Goal: Information Seeking & Learning: Learn about a topic

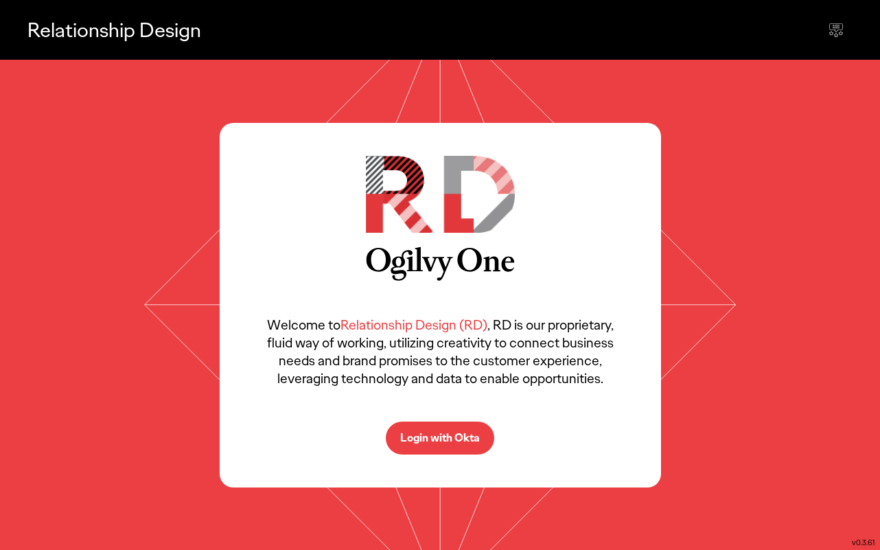
click at [452, 432] on p "Login with Okta" at bounding box center [440, 437] width 80 height 11
click at [456, 435] on p "Login with Okta" at bounding box center [440, 437] width 80 height 11
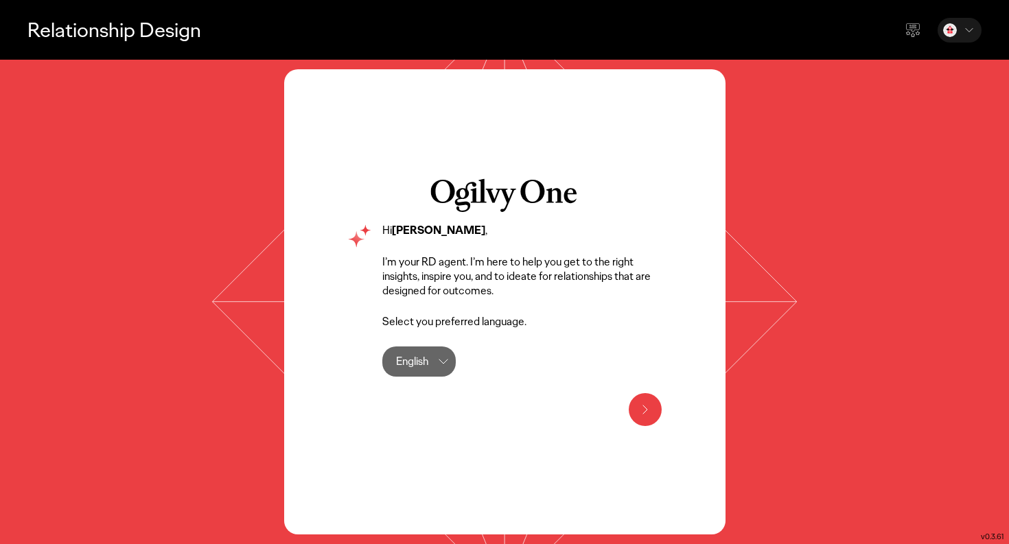
click at [657, 413] on button at bounding box center [645, 409] width 33 height 33
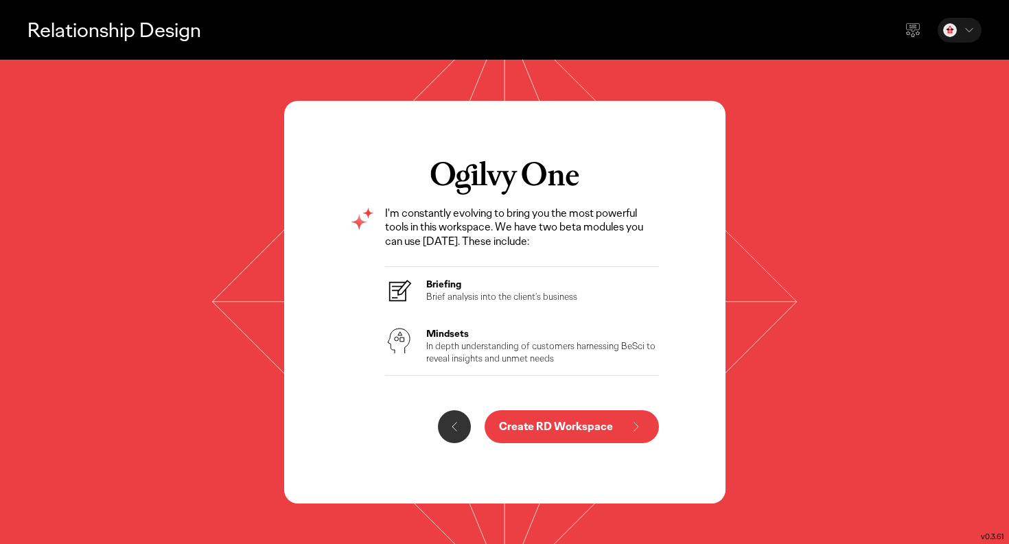
click at [463, 354] on p "In depth understanding of customers harnessing BeSci to reveal insights and unm…" at bounding box center [542, 352] width 233 height 25
click at [535, 430] on p "Create RD Workspace" at bounding box center [556, 426] width 114 height 11
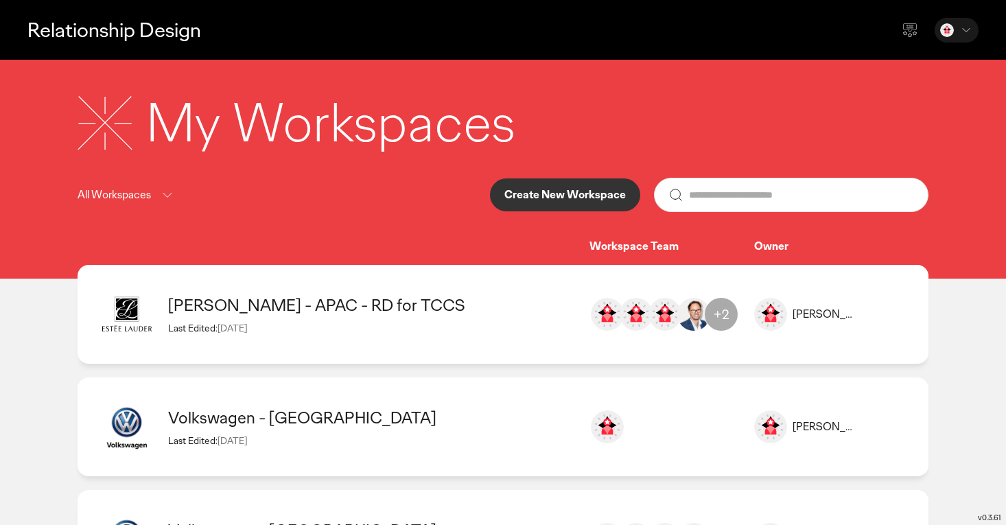
click at [546, 199] on p "Create New Workspace" at bounding box center [565, 194] width 121 height 11
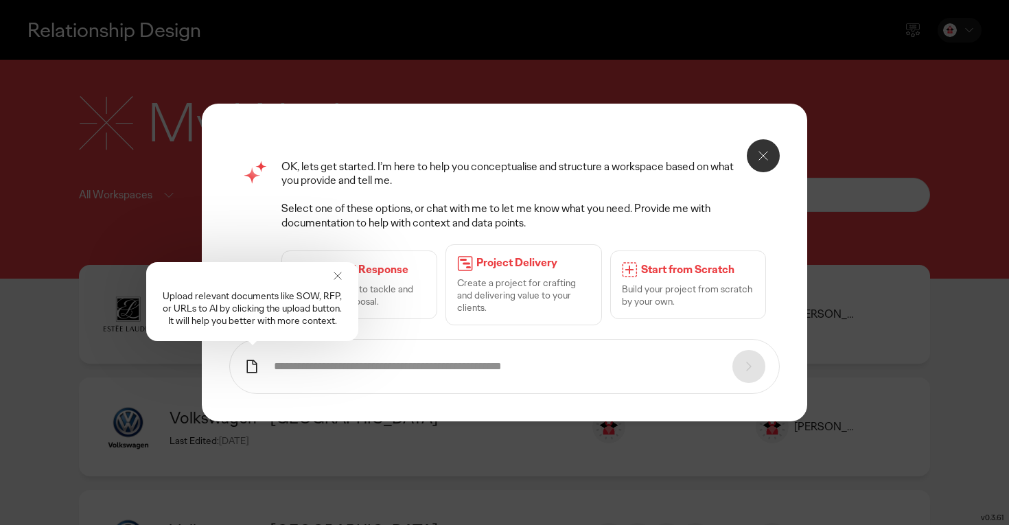
click at [759, 164] on icon at bounding box center [763, 156] width 16 height 16
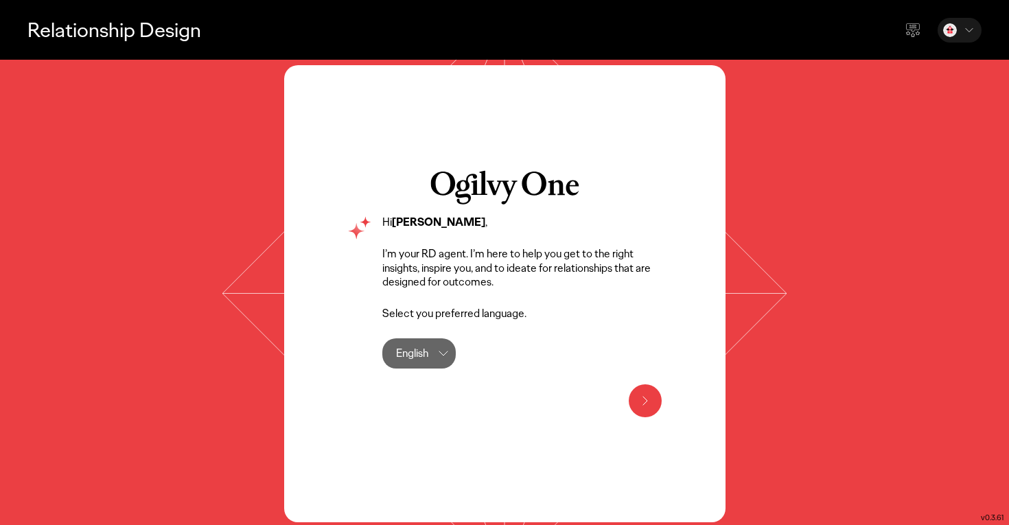
click at [652, 397] on icon at bounding box center [645, 401] width 16 height 16
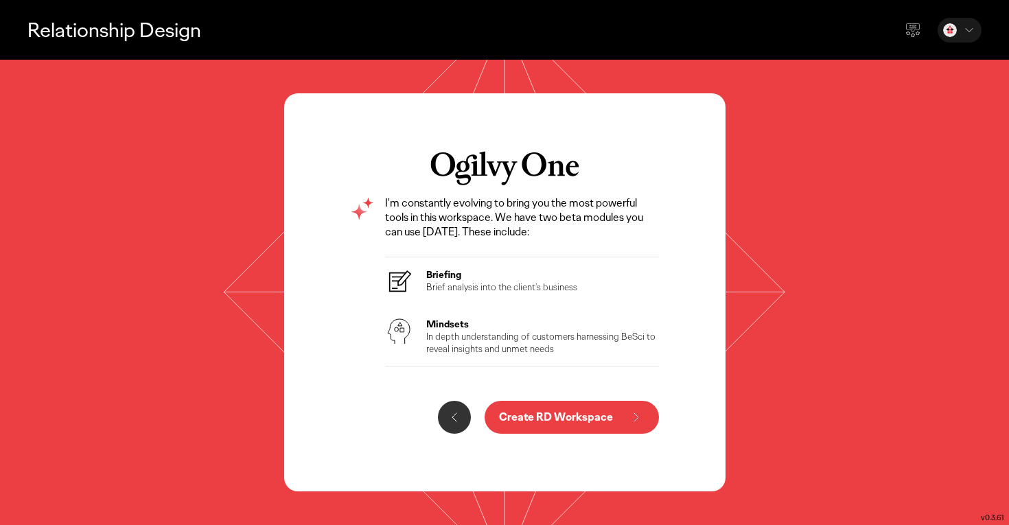
click at [537, 344] on p "In depth understanding of customers harnessing BeSci to reveal insights and unm…" at bounding box center [542, 342] width 233 height 25
click at [441, 336] on p "In depth understanding of customers harnessing BeSci to reveal insights and unm…" at bounding box center [542, 342] width 233 height 25
click at [526, 427] on button "Create RD Workspace" at bounding box center [572, 417] width 174 height 33
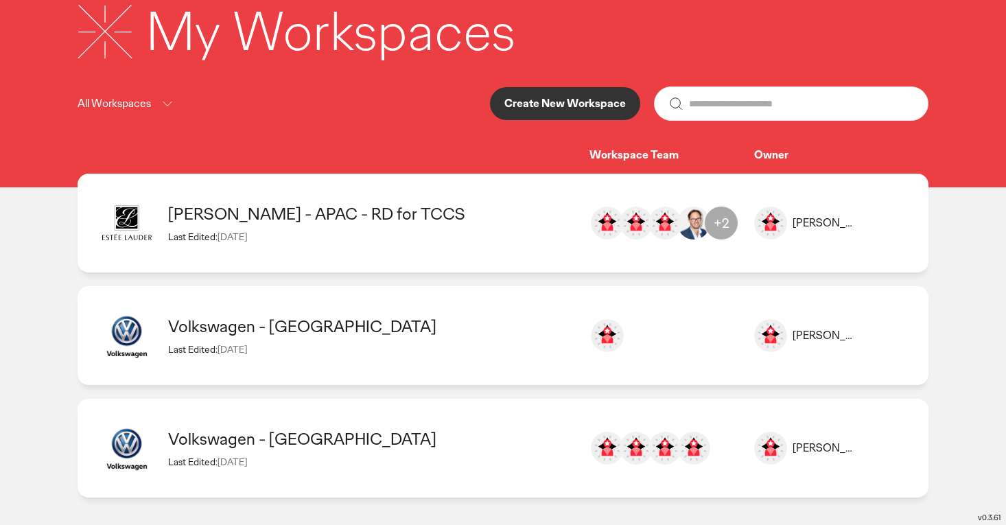
scroll to position [91, 0]
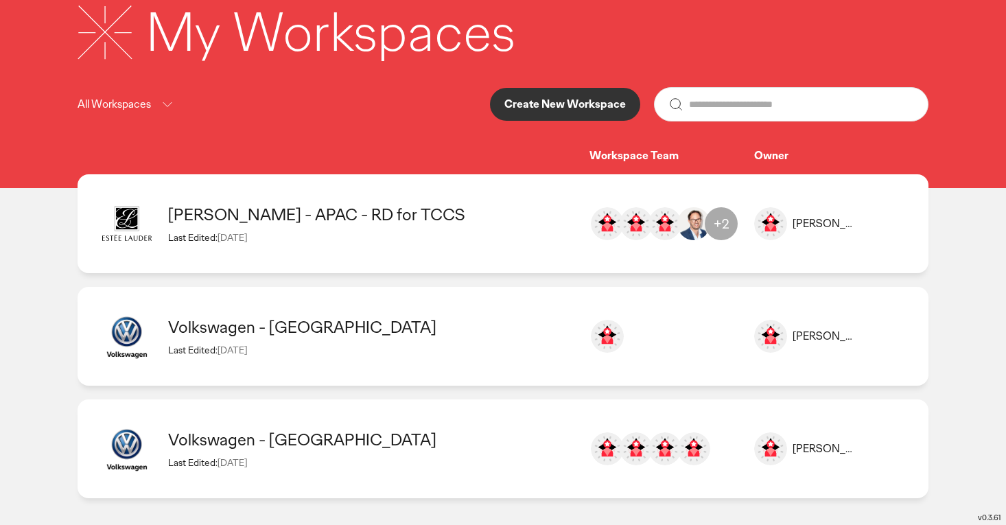
click at [281, 439] on div "Volkswagen - [GEOGRAPHIC_DATA]" at bounding box center [372, 439] width 408 height 21
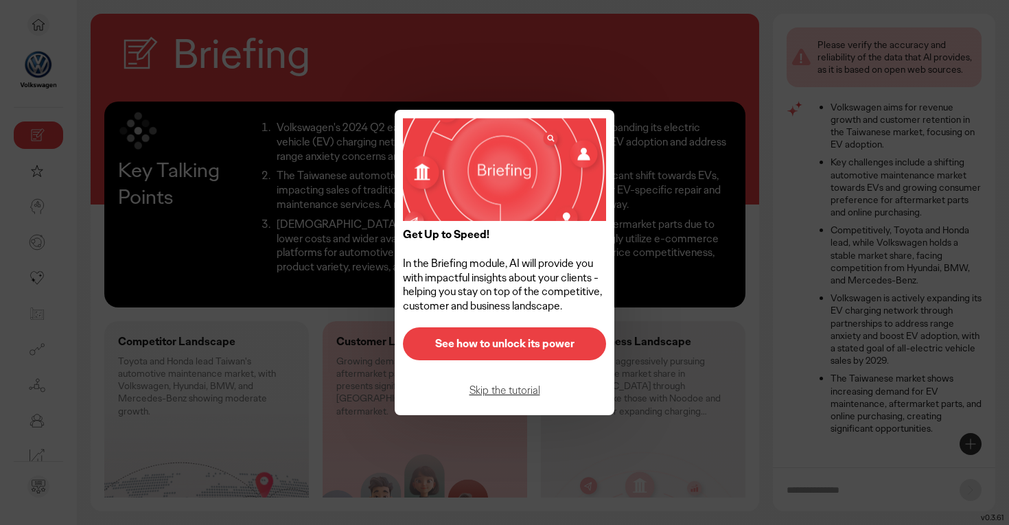
click at [505, 346] on p "See how to unlock its power" at bounding box center [504, 343] width 174 height 11
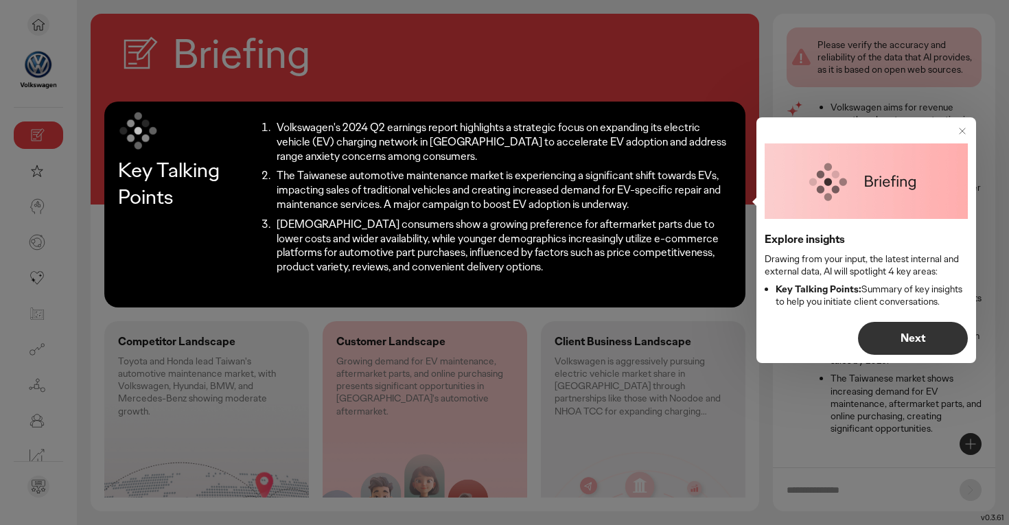
click at [917, 338] on p "Next" at bounding box center [912, 338] width 81 height 11
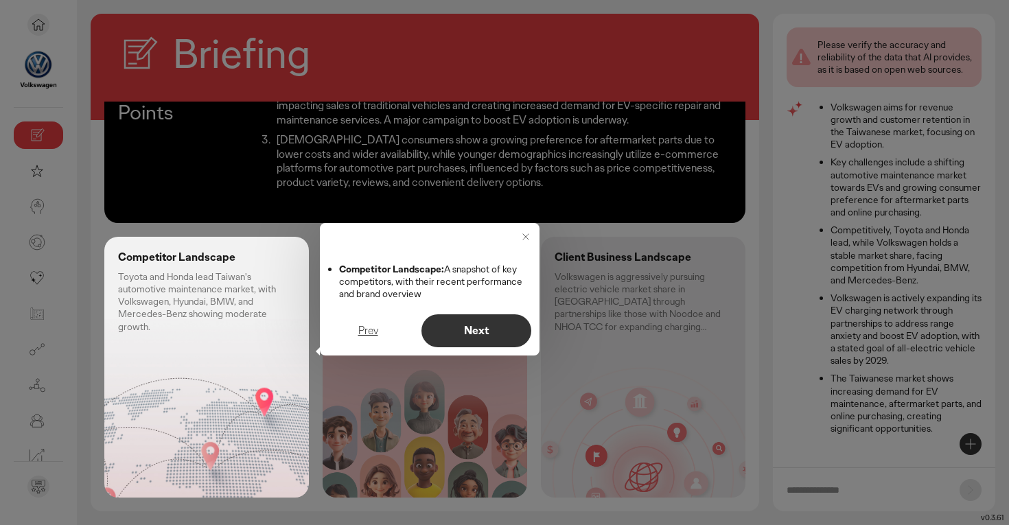
scroll to position [93, 0]
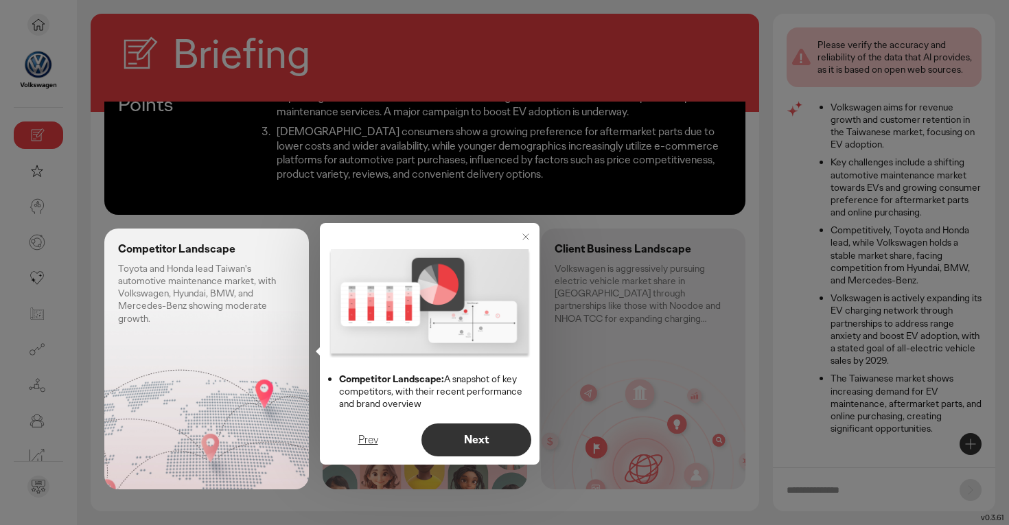
click at [452, 435] on p "Next" at bounding box center [476, 440] width 81 height 11
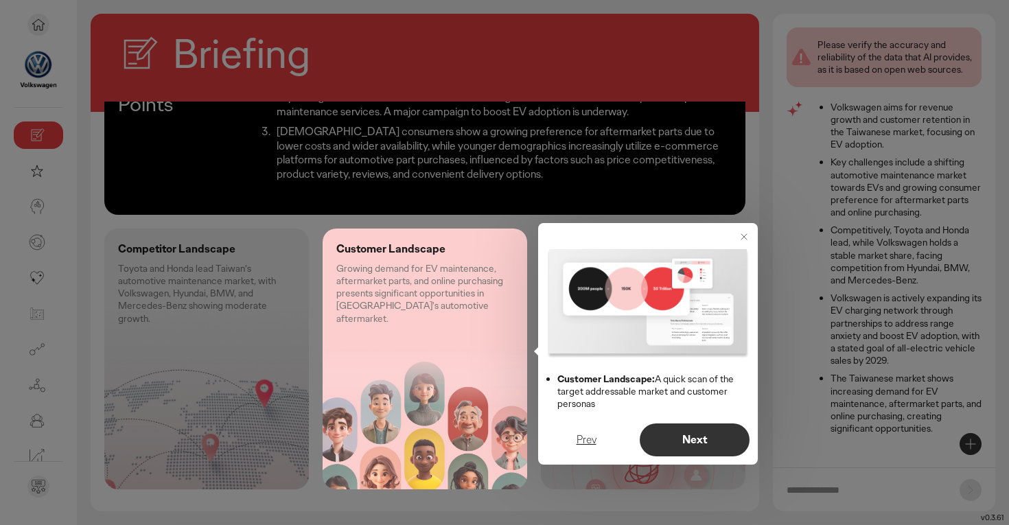
click at [693, 443] on p "Next" at bounding box center [694, 440] width 81 height 11
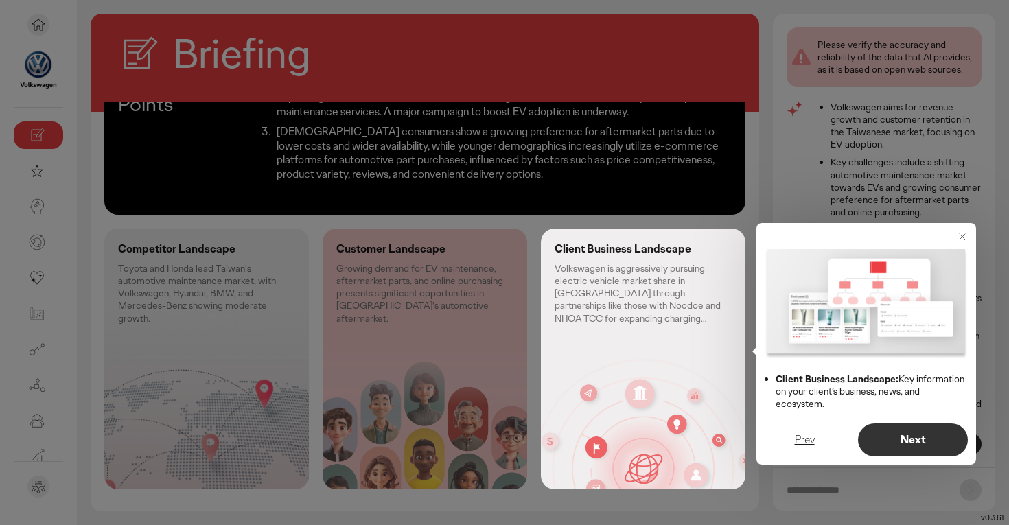
click at [925, 441] on p "Next" at bounding box center [912, 440] width 81 height 11
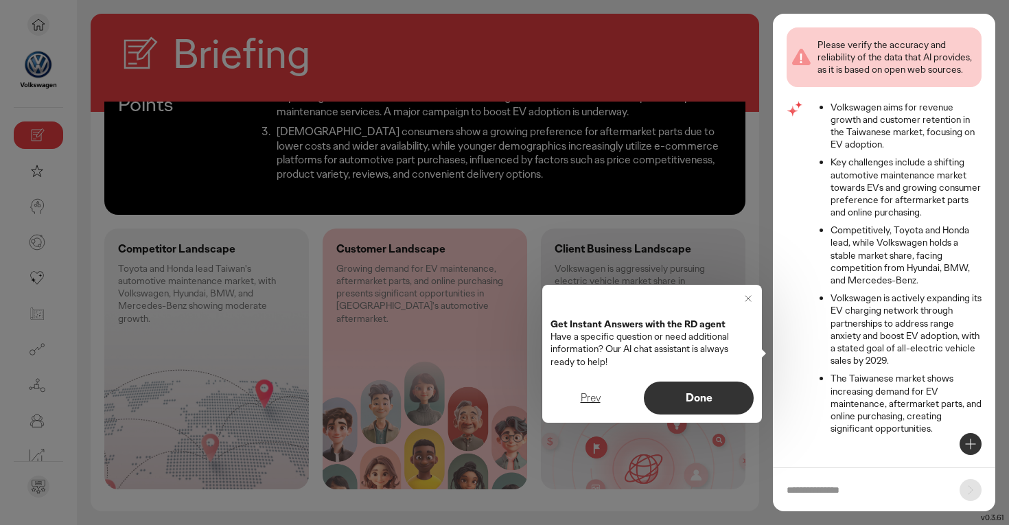
click at [739, 406] on button "Done" at bounding box center [699, 398] width 110 height 33
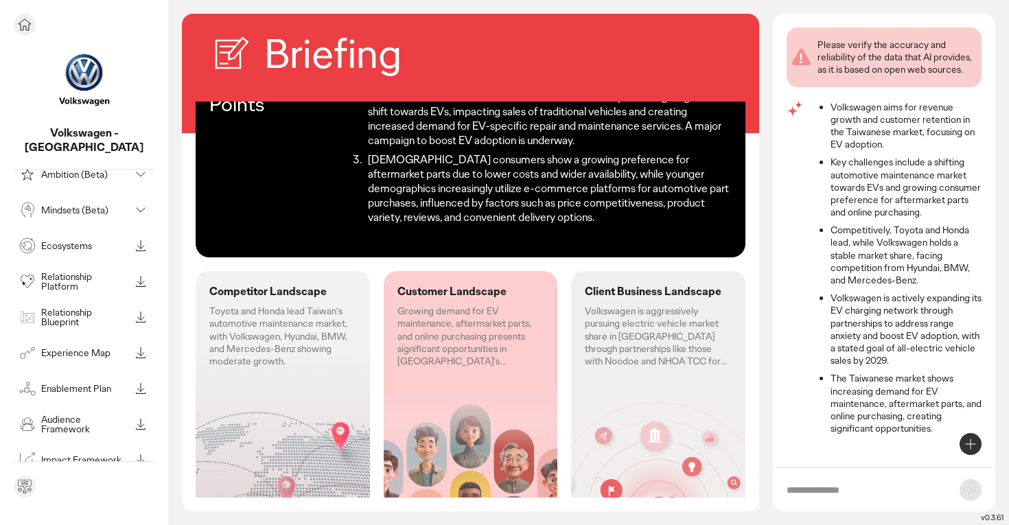
scroll to position [135, 0]
click at [69, 208] on p "Mindsets (Beta)" at bounding box center [85, 213] width 89 height 10
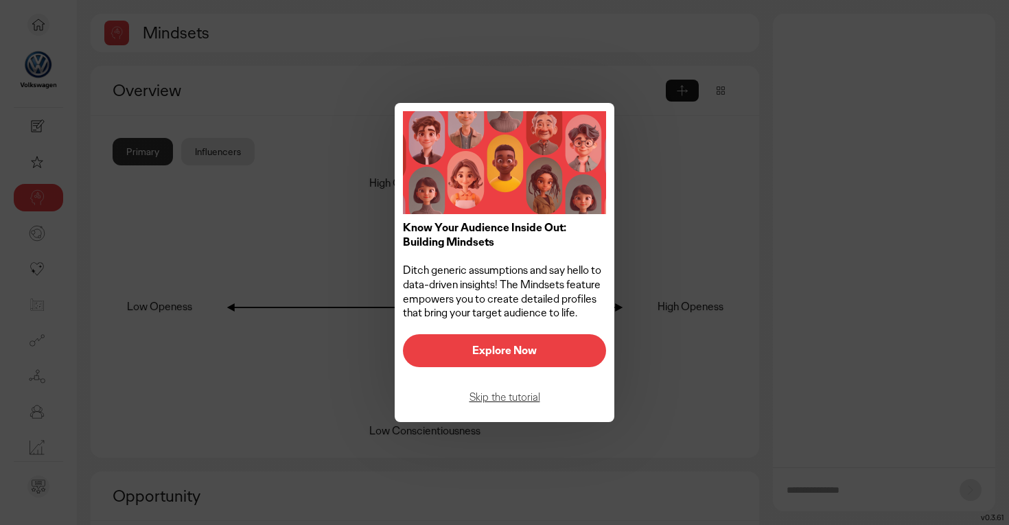
scroll to position [9, 0]
click at [502, 353] on p "Explore Now" at bounding box center [504, 350] width 174 height 11
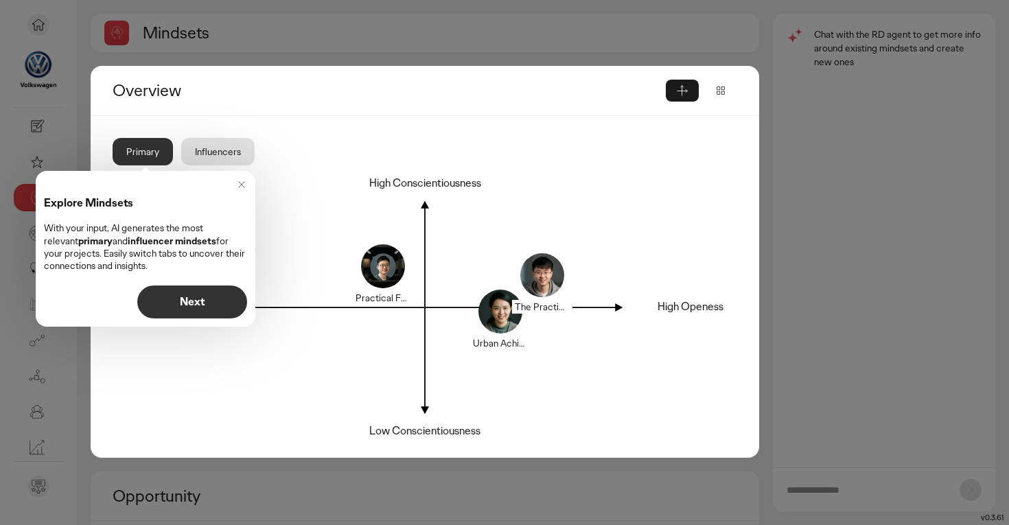
click at [200, 304] on p "Next" at bounding box center [192, 302] width 81 height 11
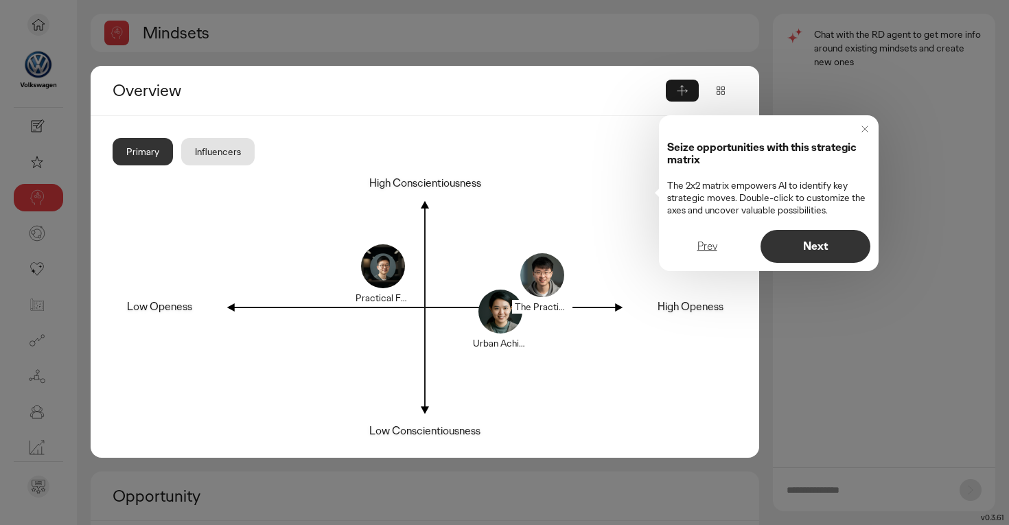
click at [809, 244] on p "Next" at bounding box center [815, 246] width 81 height 11
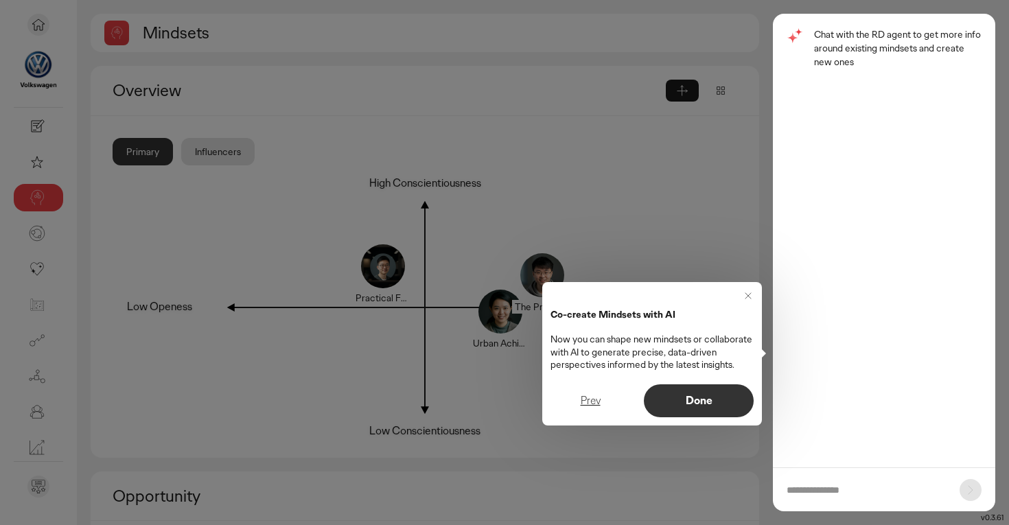
click at [723, 400] on p "Done" at bounding box center [698, 400] width 81 height 11
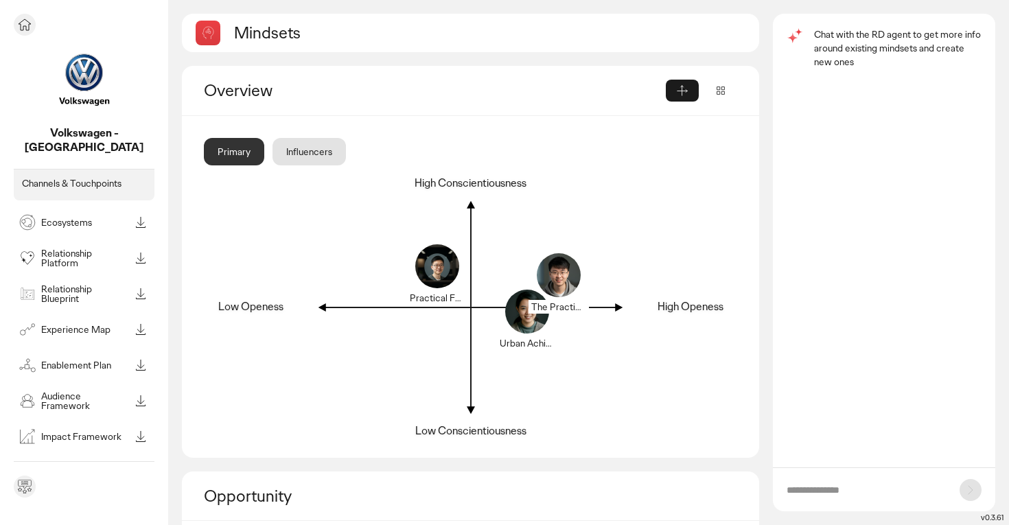
scroll to position [230, 0]
click at [89, 221] on div "Ecosystems" at bounding box center [84, 223] width 141 height 27
click at [81, 219] on p "Ecosystems" at bounding box center [85, 224] width 89 height 10
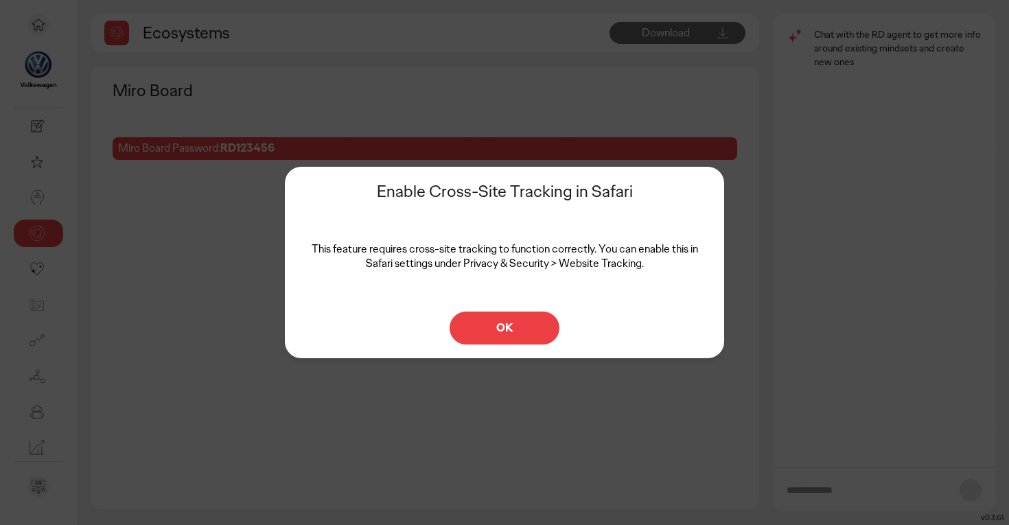
scroll to position [9, 0]
click at [491, 329] on p "OK" at bounding box center [504, 328] width 81 height 11
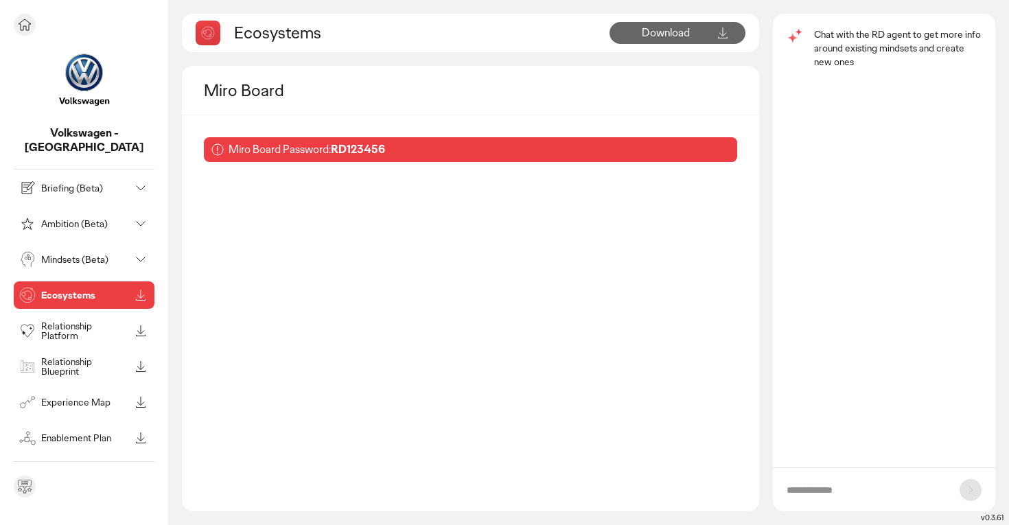
click at [63, 321] on p "Relationship Platform" at bounding box center [85, 330] width 89 height 19
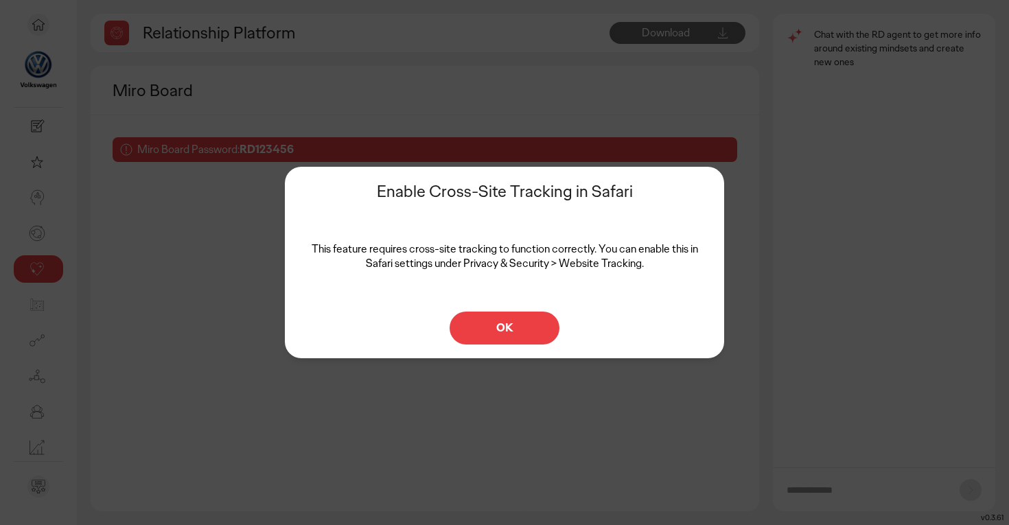
click at [488, 335] on button "OK" at bounding box center [505, 328] width 110 height 33
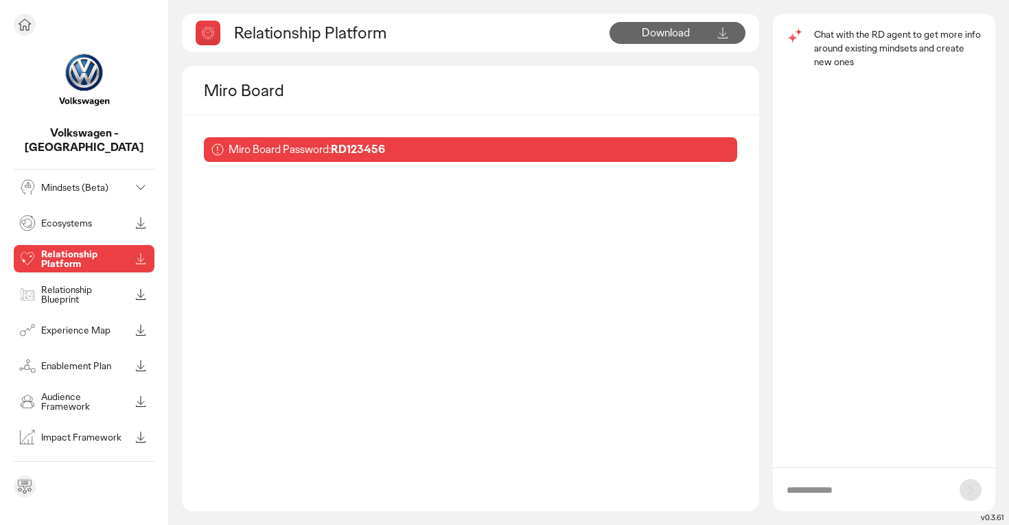
scroll to position [80, 0]
click at [76, 286] on p "Relationship Blueprint" at bounding box center [85, 295] width 89 height 19
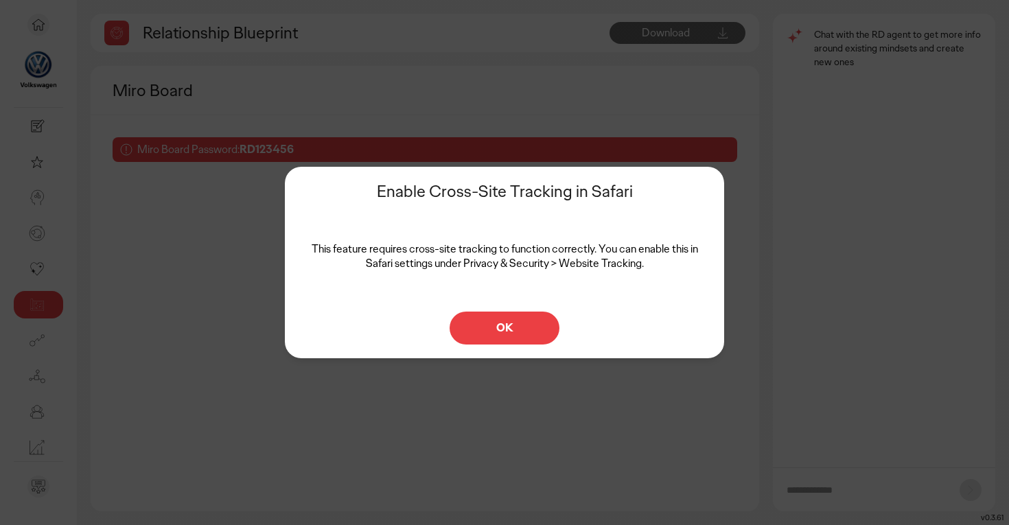
scroll to position [9, 0]
click at [478, 324] on p "OK" at bounding box center [504, 328] width 81 height 11
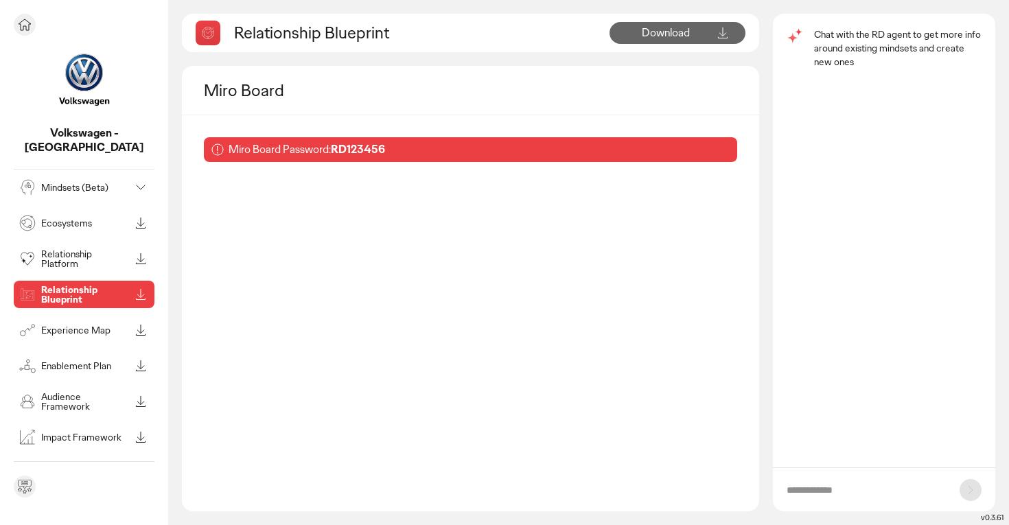
scroll to position [80, 0]
click at [56, 326] on p "Experience Map" at bounding box center [85, 331] width 89 height 10
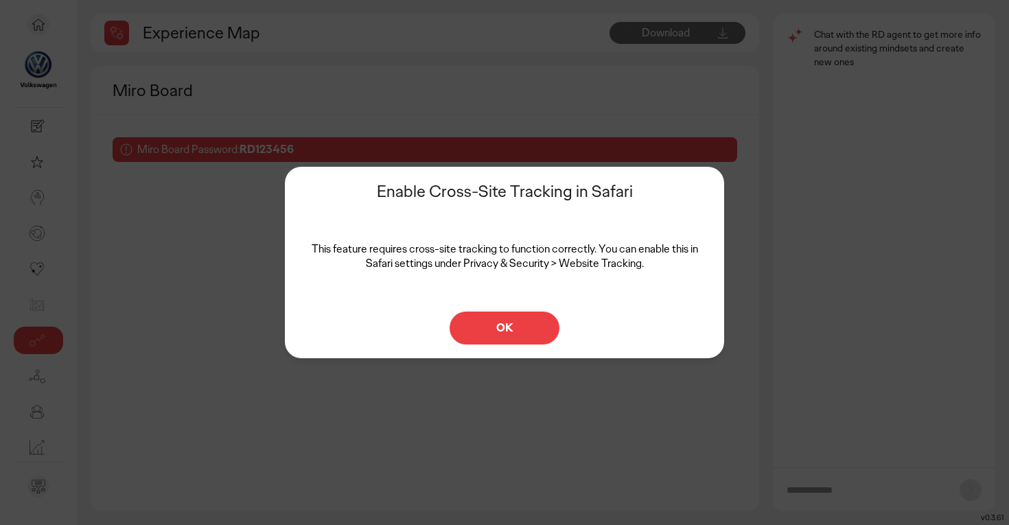
scroll to position [9, 0]
click at [500, 332] on span "OK" at bounding box center [504, 328] width 17 height 14
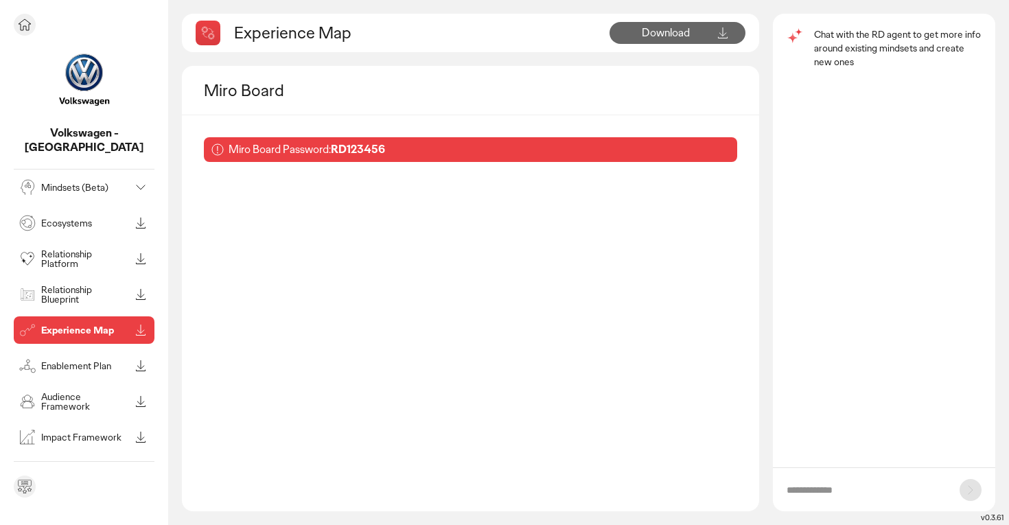
scroll to position [80, 0]
click at [51, 362] on p "Enablement Plan" at bounding box center [85, 367] width 89 height 10
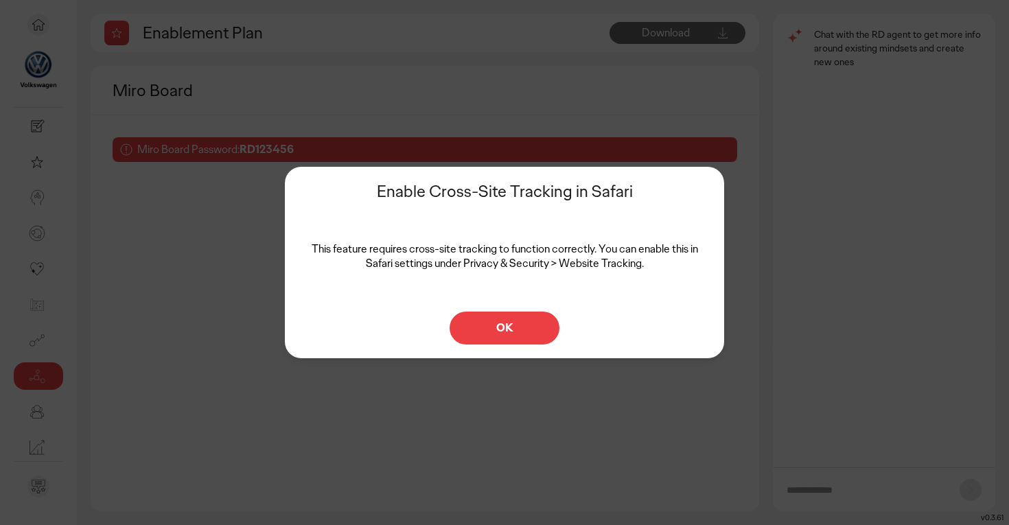
scroll to position [9, 0]
click at [476, 327] on p "OK" at bounding box center [504, 328] width 81 height 11
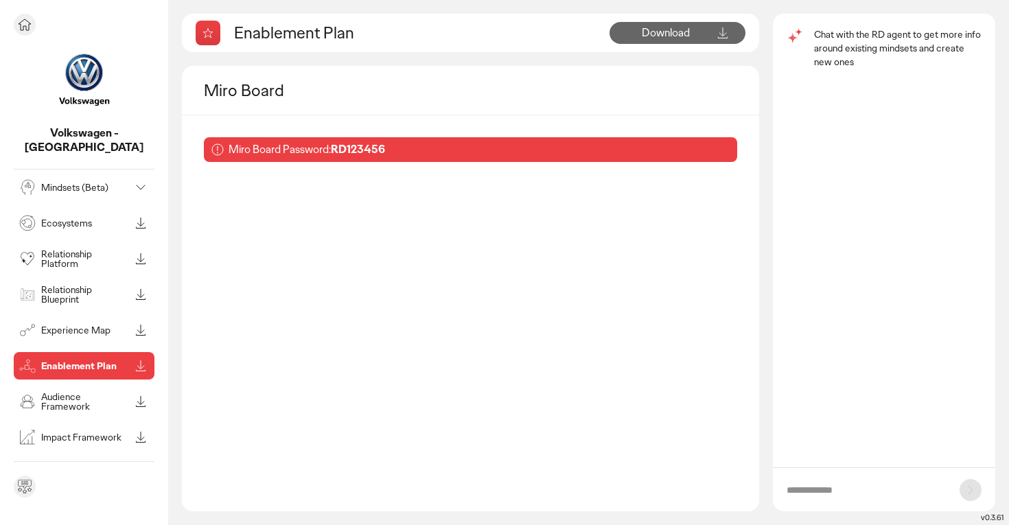
scroll to position [80, 0]
click at [59, 395] on p "Audience Framework" at bounding box center [85, 402] width 89 height 19
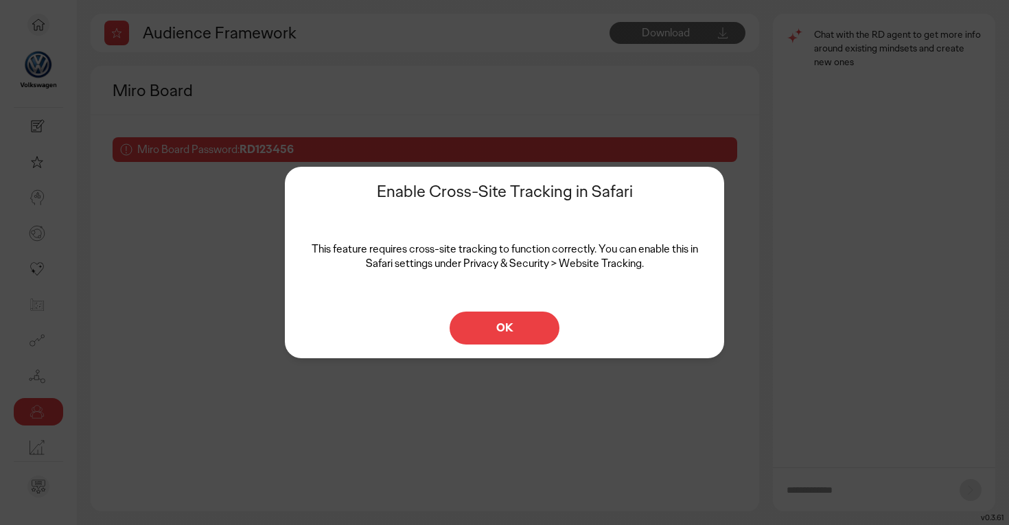
scroll to position [9, 0]
click at [473, 332] on p "OK" at bounding box center [504, 328] width 81 height 11
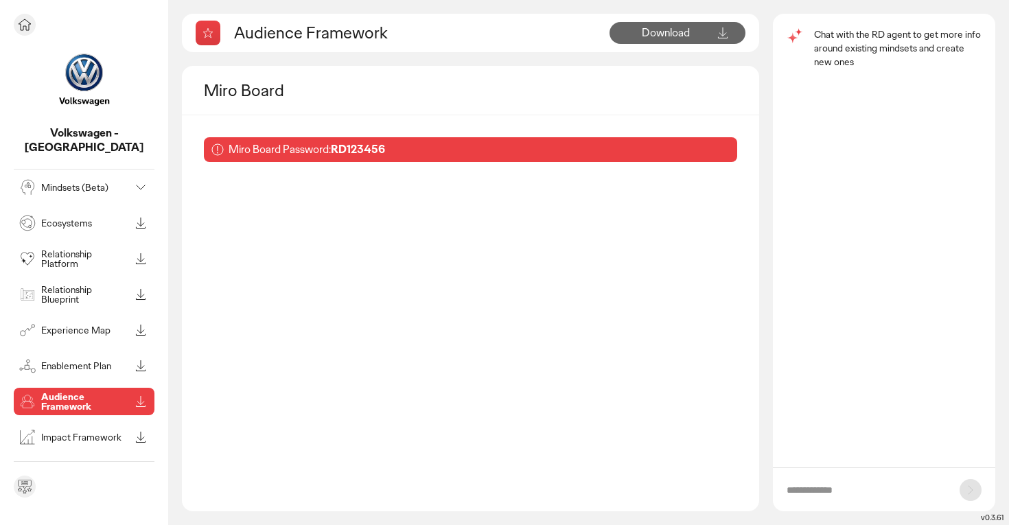
scroll to position [80, 0]
click at [49, 429] on div "Impact Framework" at bounding box center [72, 438] width 113 height 22
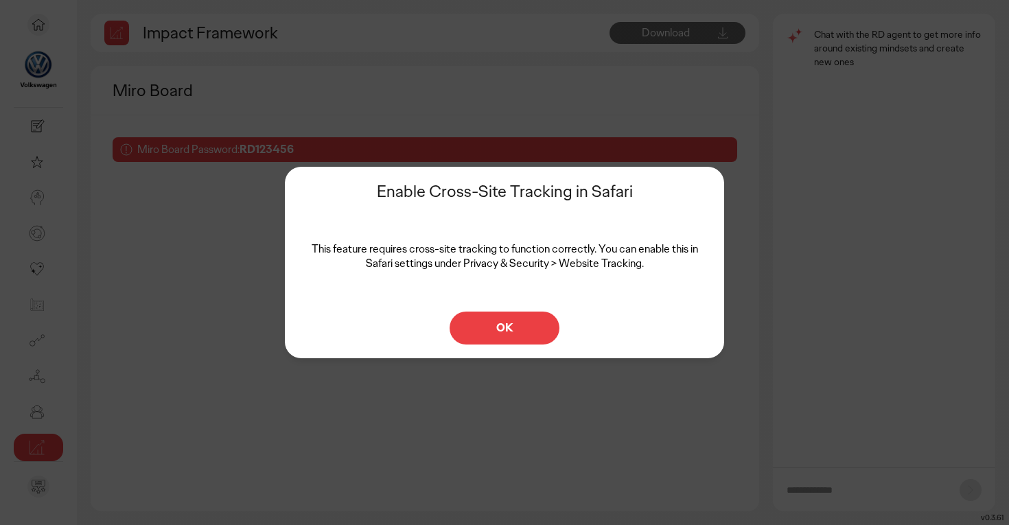
scroll to position [9, 0]
click at [510, 334] on span "OK" at bounding box center [504, 328] width 17 height 14
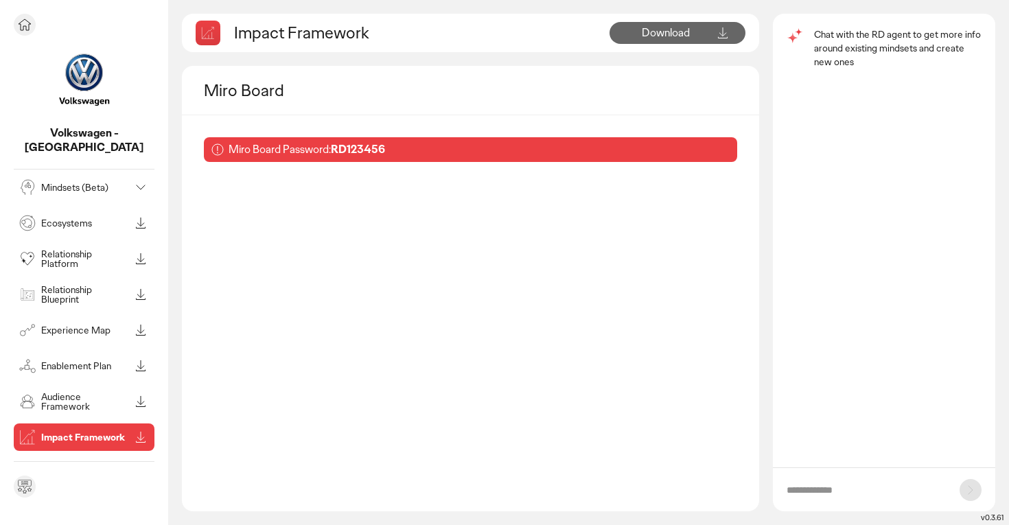
scroll to position [80, 0]
click at [79, 462] on p "See all modules in toolbox" at bounding box center [84, 468] width 123 height 12
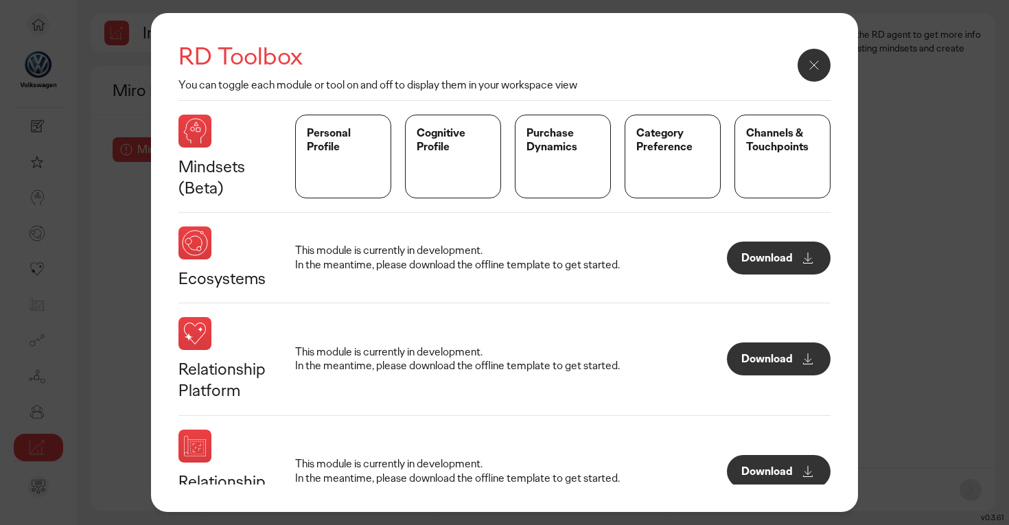
scroll to position [233, 0]
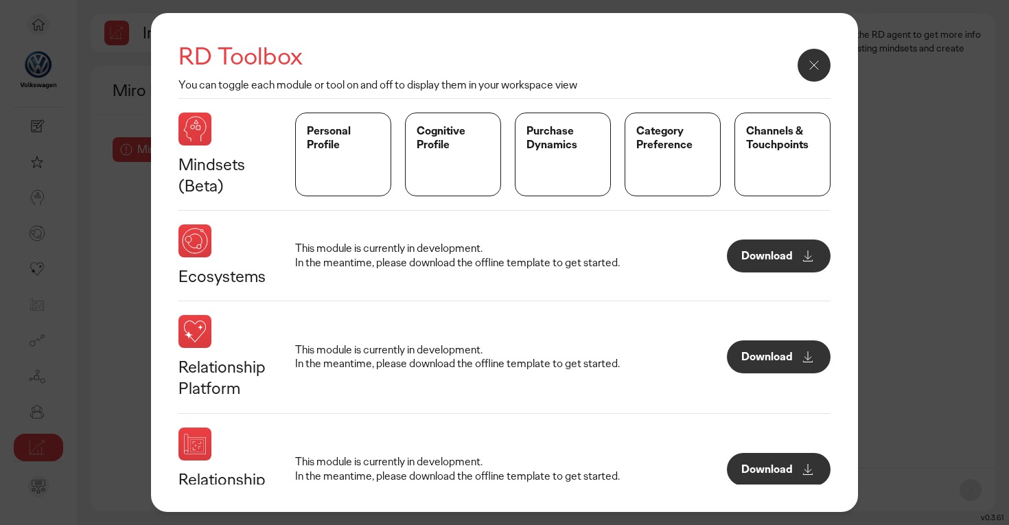
click at [765, 253] on p "Download" at bounding box center [766, 256] width 51 height 11
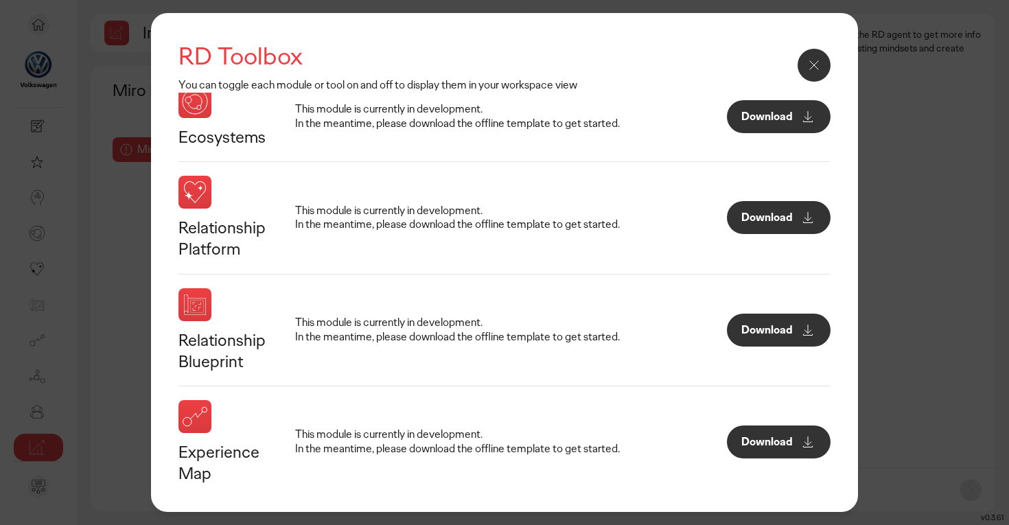
scroll to position [442, 0]
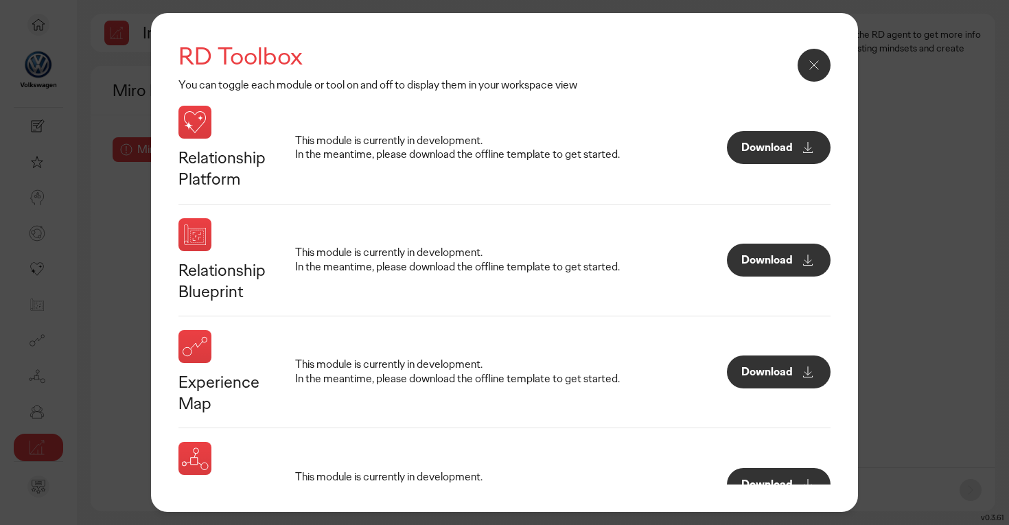
click at [765, 256] on p "Download" at bounding box center [766, 260] width 51 height 11
click at [770, 367] on p "Download" at bounding box center [766, 372] width 51 height 11
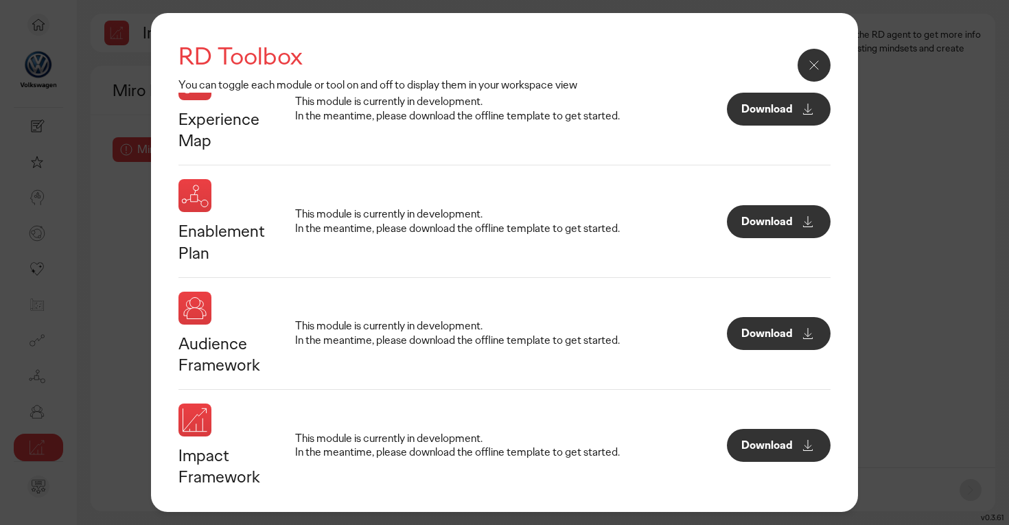
scroll to position [704, 0]
click at [820, 66] on icon at bounding box center [814, 65] width 16 height 16
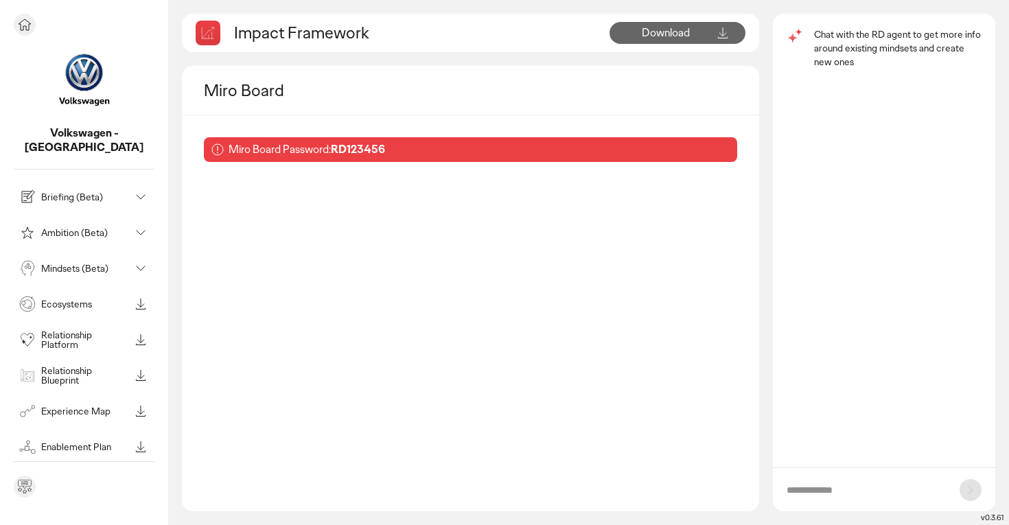
scroll to position [0, 0]
click at [30, 23] on icon at bounding box center [25, 24] width 12 height 11
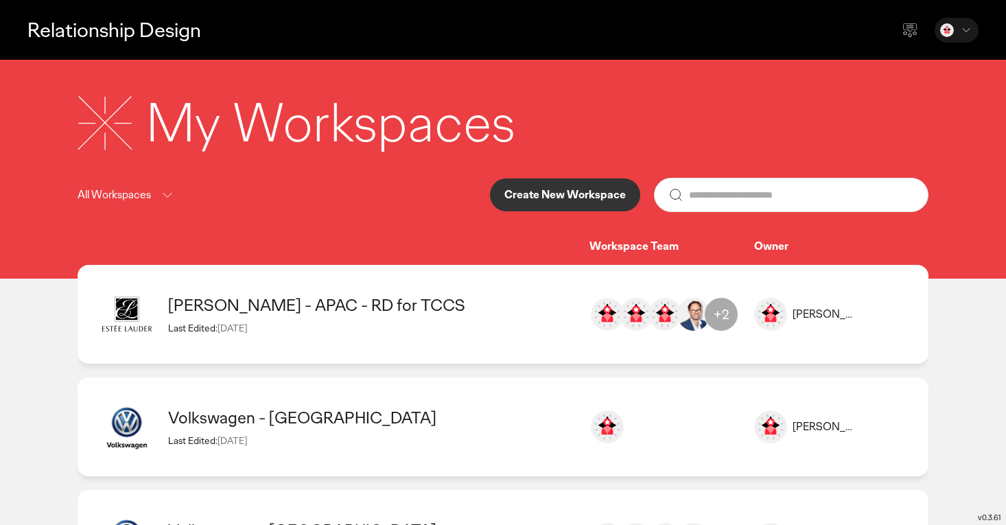
click at [367, 319] on div "[PERSON_NAME] - APAC - RD for TCCS Last Edited: [DATE]" at bounding box center [372, 313] width 408 height 39
